Goal: Navigation & Orientation: Find specific page/section

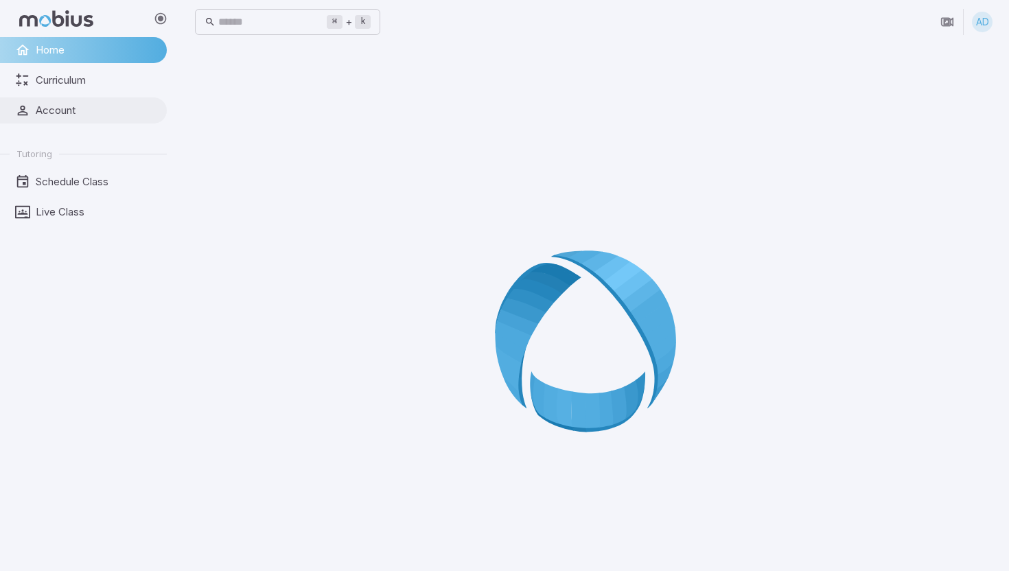
click at [81, 104] on span "Account" at bounding box center [97, 110] width 122 height 15
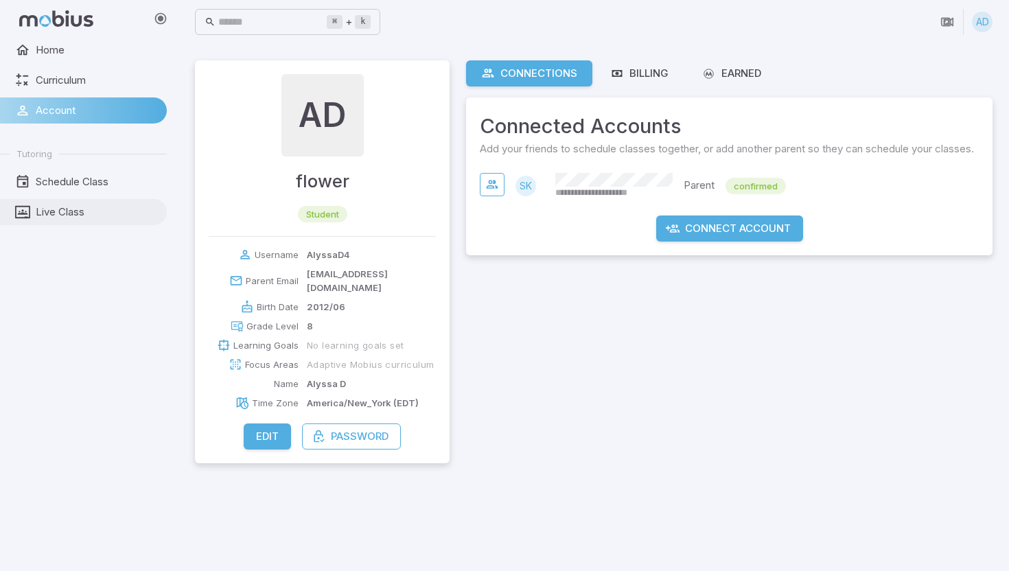
click at [85, 208] on span "Live Class" at bounding box center [97, 212] width 122 height 15
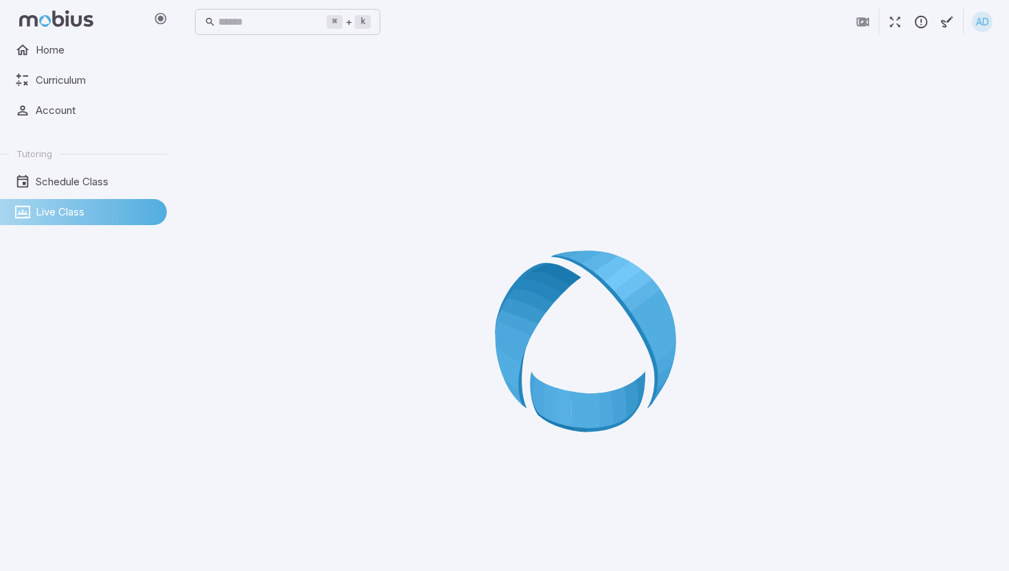
click at [85, 210] on span "Live Class" at bounding box center [97, 212] width 122 height 15
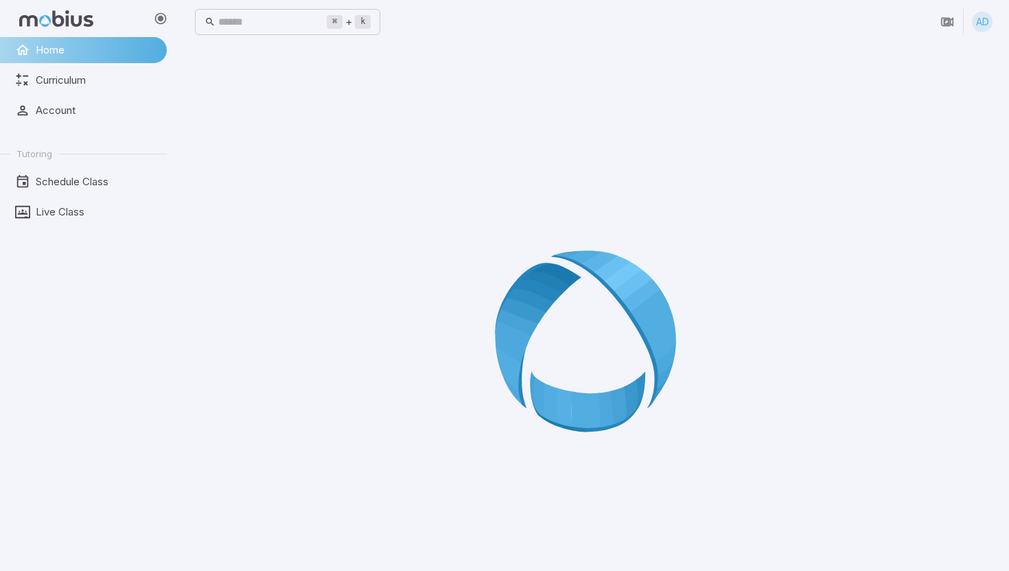
click at [965, 317] on div at bounding box center [594, 345] width 798 height 571
click at [64, 196] on ul "Tutoring Schedule Class Live Class" at bounding box center [83, 184] width 167 height 82
click at [67, 220] on link "Live Class" at bounding box center [83, 212] width 167 height 26
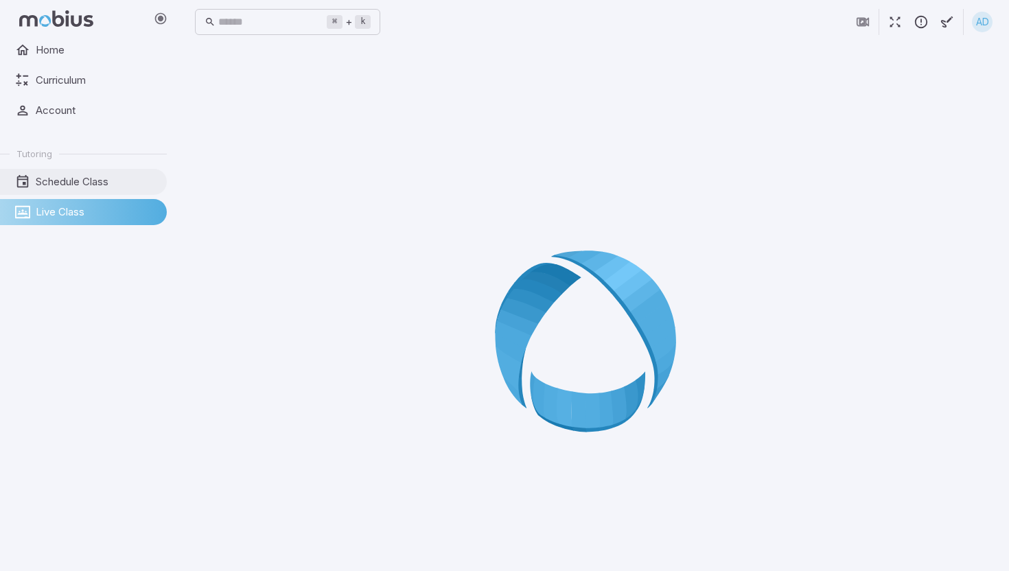
click at [84, 187] on span "Schedule Class" at bounding box center [97, 181] width 122 height 15
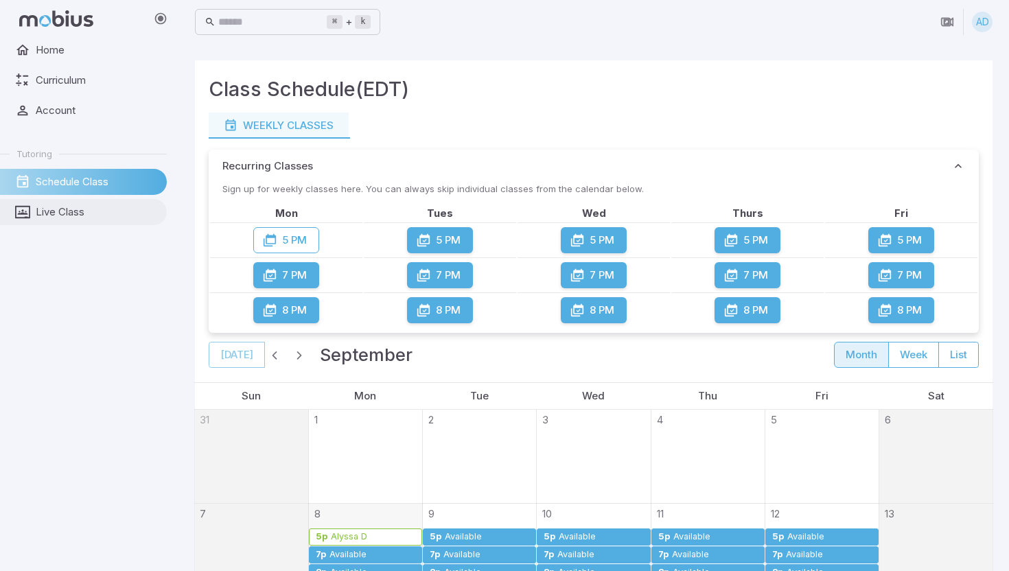
click at [84, 214] on span "Live Class" at bounding box center [97, 212] width 122 height 15
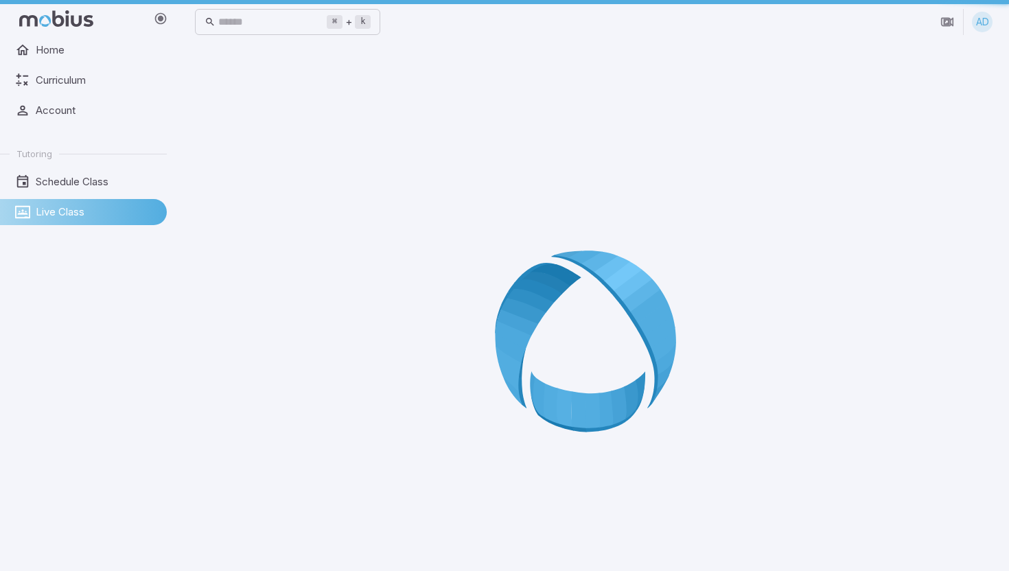
click at [82, 214] on span "Live Class" at bounding box center [97, 212] width 122 height 15
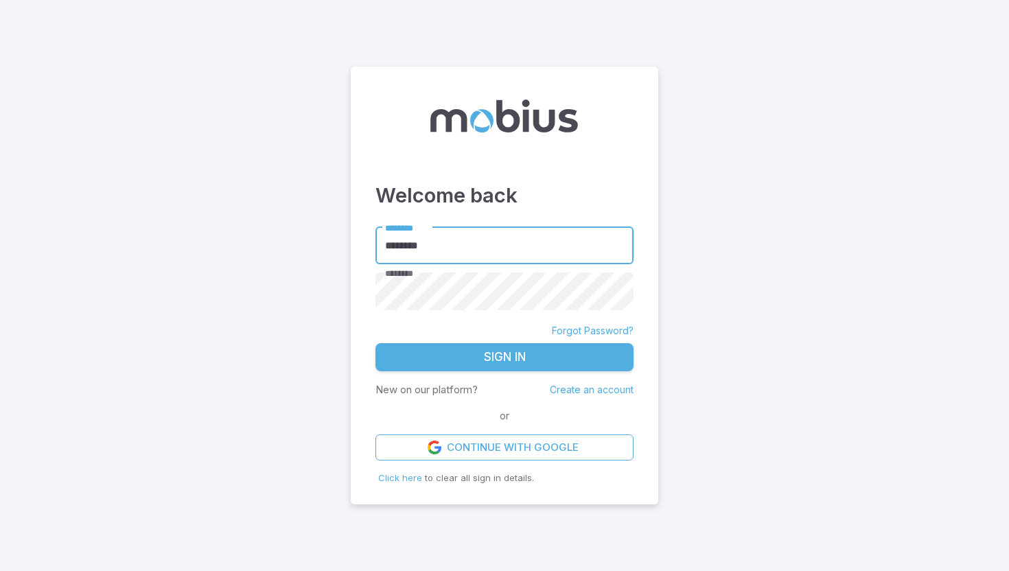
click at [558, 359] on button "Sign In" at bounding box center [505, 357] width 258 height 29
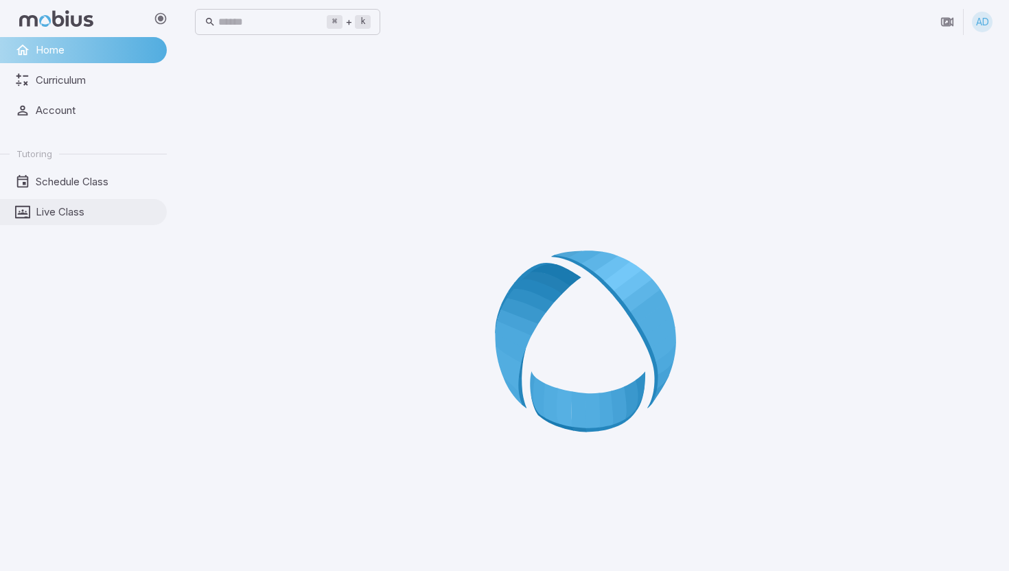
click at [95, 205] on span "Live Class" at bounding box center [97, 212] width 122 height 15
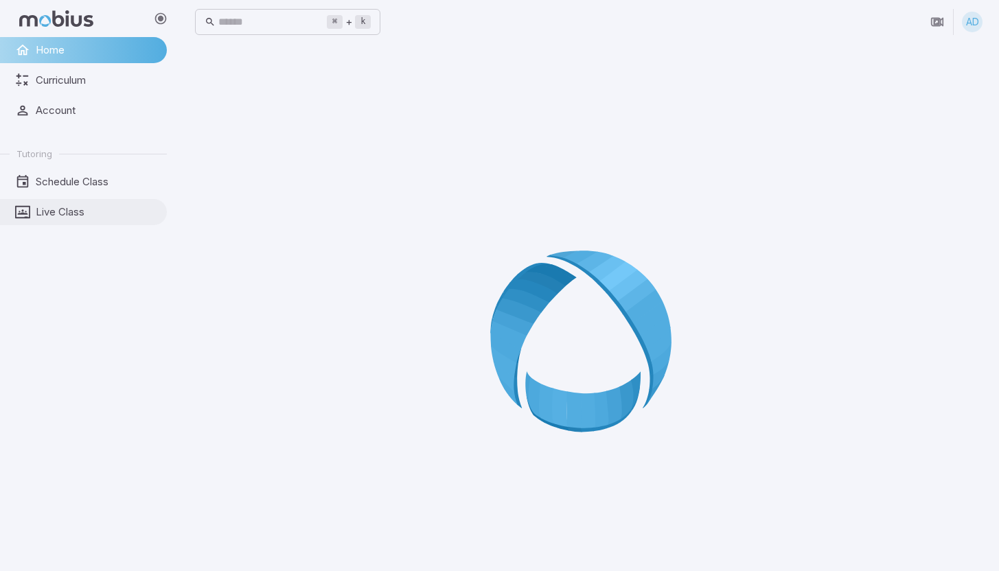
click at [98, 221] on link "Live Class" at bounding box center [83, 212] width 167 height 26
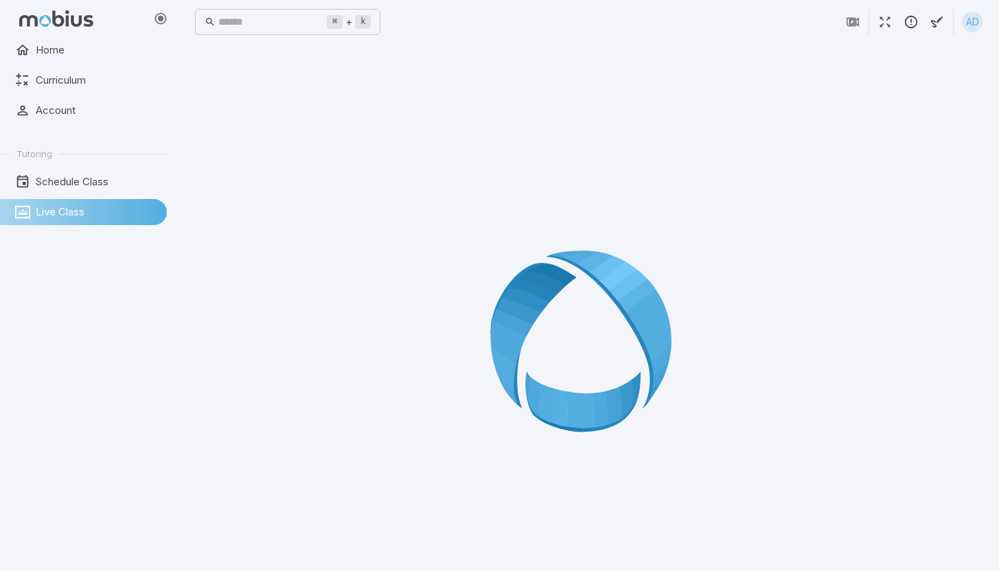
click at [98, 222] on link "Live Class" at bounding box center [83, 212] width 167 height 26
